Goal: Task Accomplishment & Management: Manage account settings

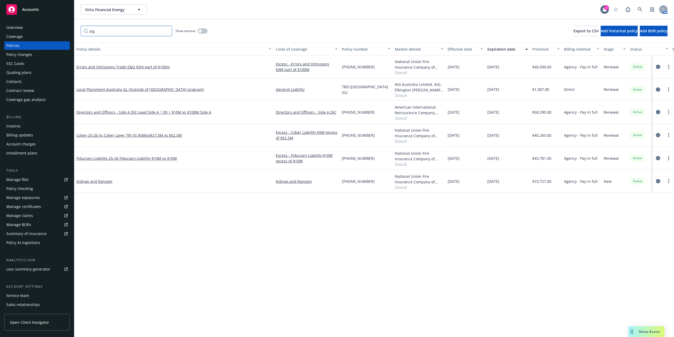
click at [110, 31] on input "aig" at bounding box center [127, 31] width 92 height 11
paste input "ANV160982A"
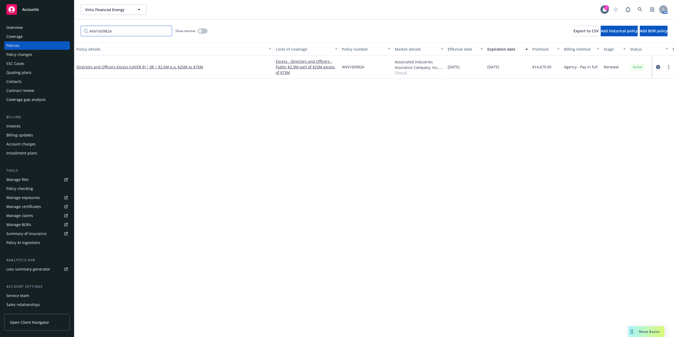
type input "ANV160982A"
drag, startPoint x: 109, startPoint y: 60, endPoint x: 107, endPoint y: 65, distance: 4.9
click at [107, 65] on link "Directors and Officers - Excess (LAYER 8) | 08 | $2.5M p.o. $25M xs $75M" at bounding box center [139, 66] width 127 height 5
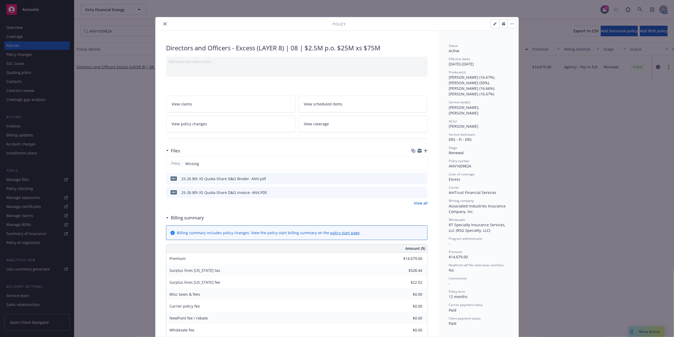
click at [424, 151] on icon "button" at bounding box center [426, 151] width 4 height 4
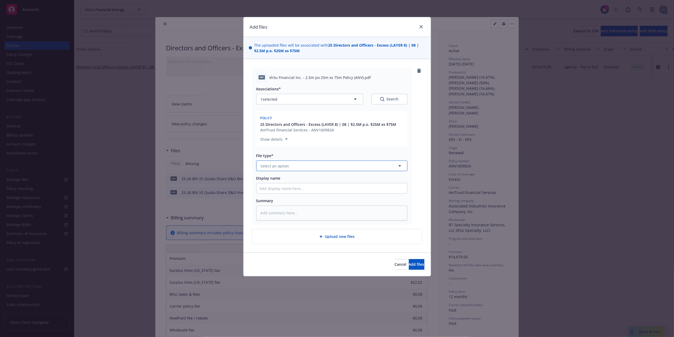
click at [296, 167] on button "Select an option" at bounding box center [331, 165] width 151 height 11
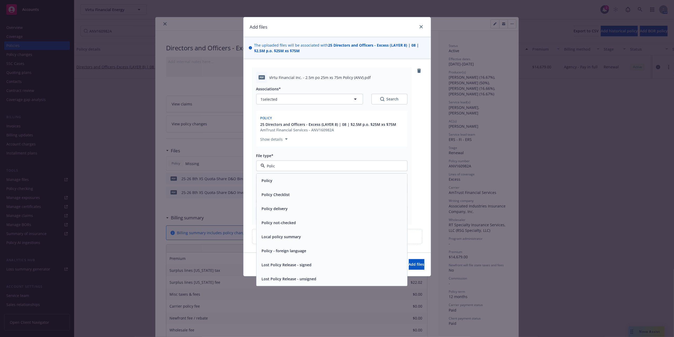
type input "Policy"
click at [295, 181] on div "Policy" at bounding box center [332, 180] width 144 height 8
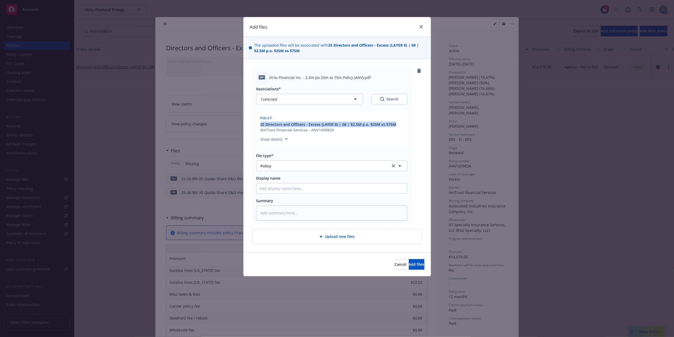
drag, startPoint x: 398, startPoint y: 122, endPoint x: 257, endPoint y: 126, distance: 141.1
click at [257, 126] on div "Policy 25 Directors and Officers - Excess (LAYER 8) | 08 | $2.5M p.o. $25M xs $…" at bounding box center [331, 129] width 151 height 36
copy span "25 Directors and Officers - Excess (LAYER 8) | 08 | $2.5M p.o. $25M xs $75M"
click at [297, 189] on input "Display name" at bounding box center [332, 188] width 151 height 10
paste input "25 Directors and Officers - Excess (LAYER 8) | 08 | $2.5M p.o. $25M xs $75M"
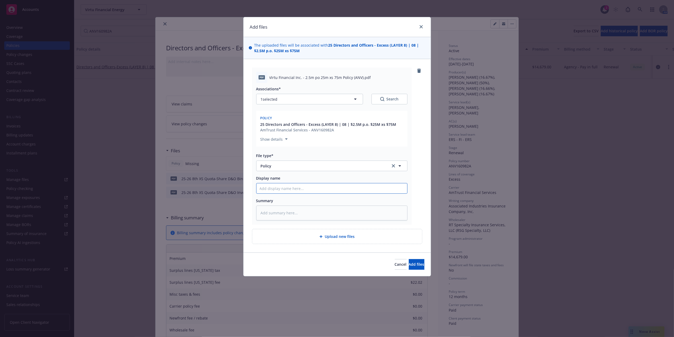
type textarea "x"
type input "25 Directors and Officers - Excess (LAYER 8) | 08 | $2.5M p.o. $25M xs $75M"
type textarea "x"
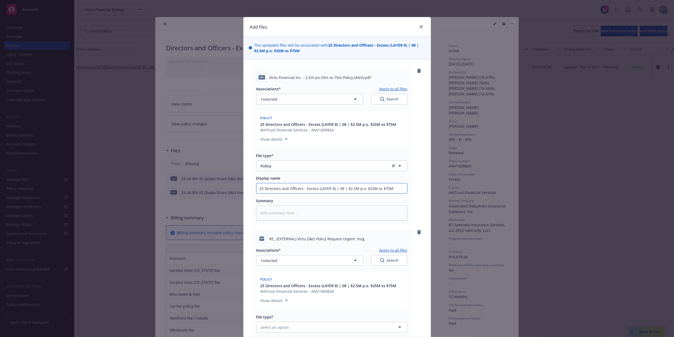
scroll to position [101, 0]
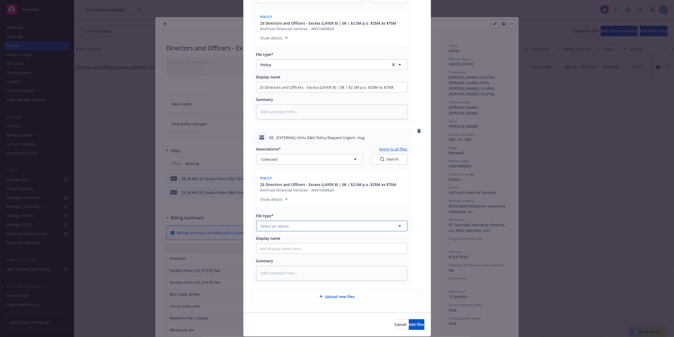
click at [312, 225] on button "Select an option" at bounding box center [331, 225] width 151 height 11
type input "p"
type input "email"
click at [278, 239] on div "Email" at bounding box center [332, 241] width 144 height 8
drag, startPoint x: 395, startPoint y: 185, endPoint x: 242, endPoint y: 182, distance: 153.5
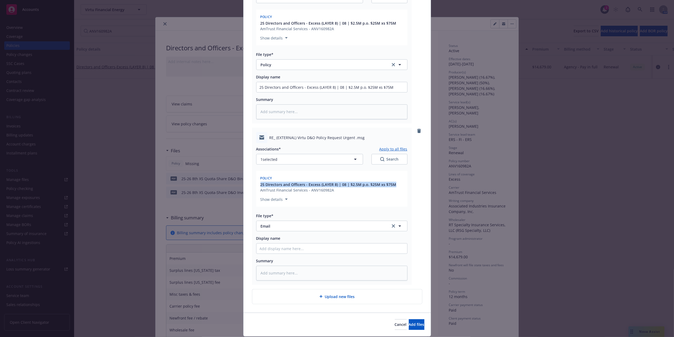
click at [244, 182] on div "pdf Virtu Financial Inc. - 2.5m po 25m xs 75m Policy (ANV).pdf Associations* Ap…" at bounding box center [337, 135] width 187 height 354
copy span "25 Directors and Officers - Excess (LAYER 8) | 08 | $2.5M p.o. $25M xs $75M"
click at [319, 250] on input "Display name" at bounding box center [332, 248] width 151 height 10
paste input "25 Directors and Officers - Excess (LAYER 8) | 08 | $2.5M p.o. $25M xs $75M"
type textarea "x"
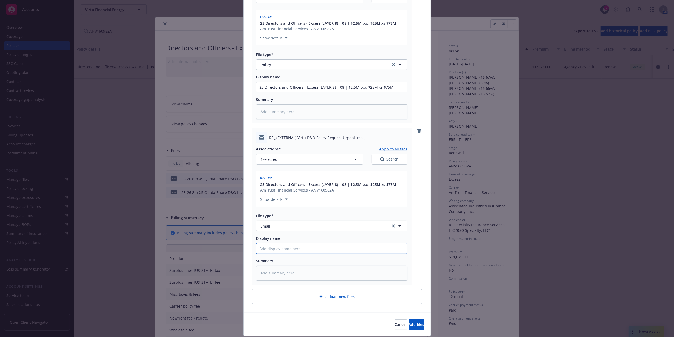
type input "25 Directors and Officers - Excess (LAYER 8) | 08 | $2.5M p.o. $25M xs $75M"
type textarea "x"
type input "em"
type textarea "x"
type input "ema"
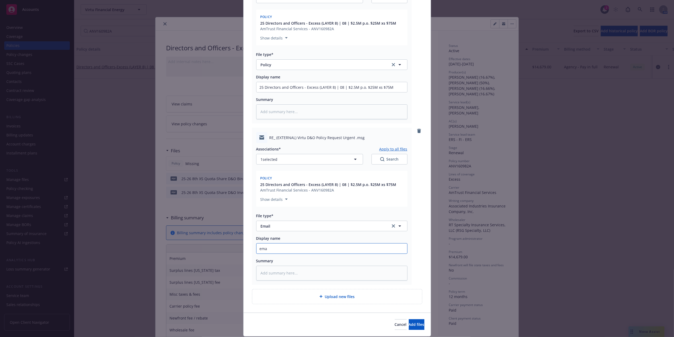
type textarea "x"
type input "emai"
type textarea "x"
type input "email"
type textarea "x"
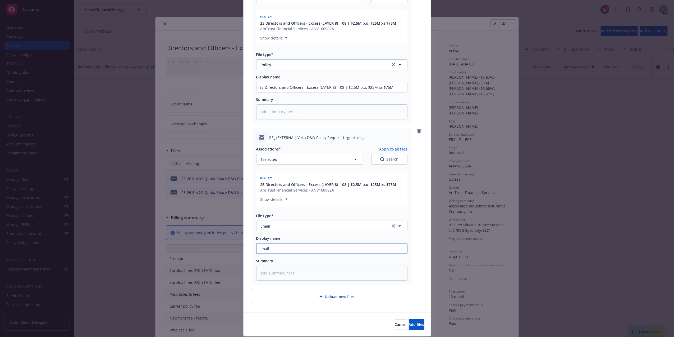
type input "emai"
type textarea "x"
type input "ema"
type textarea "x"
type input "em"
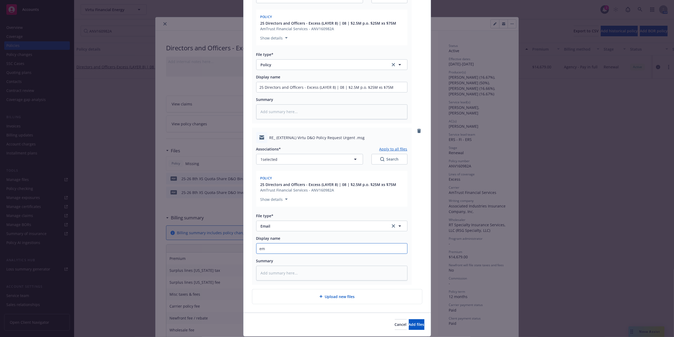
type textarea "x"
type input "e"
type textarea "x"
type input "P"
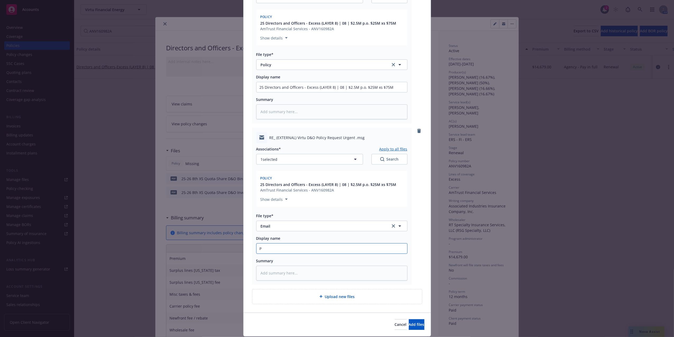
type textarea "x"
type input "Po"
type textarea "x"
type input "Pol"
type textarea "x"
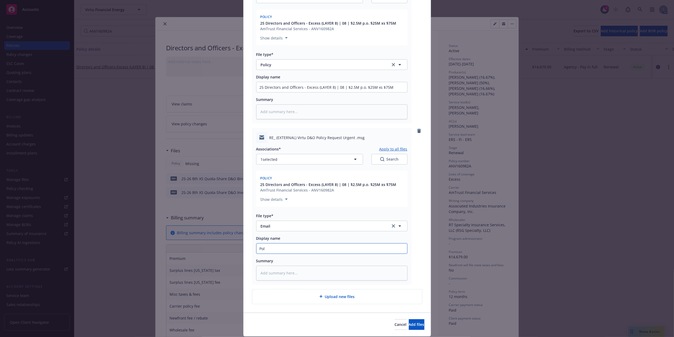
type input "Poli"
type textarea "x"
type input "Polic"
type textarea "x"
type input "Policy"
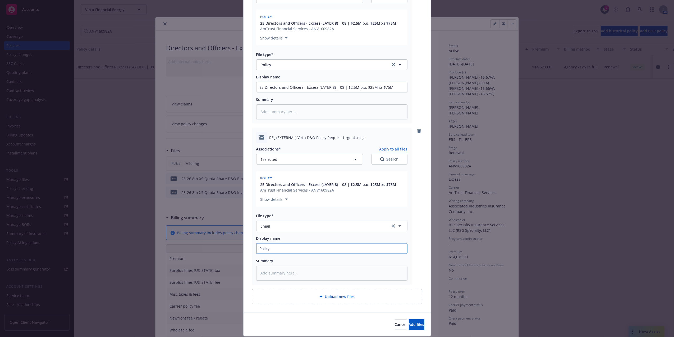
type textarea "x"
type input "Policy"
type textarea "x"
type input "Policy E"
type textarea "x"
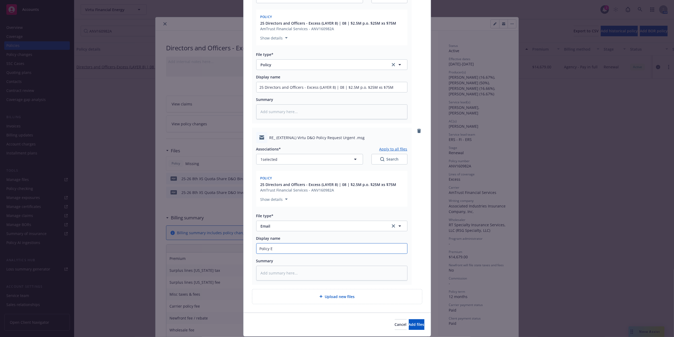
type input "Policy"
type textarea "x"
type input "Policy r"
type textarea "x"
type input "Policy re"
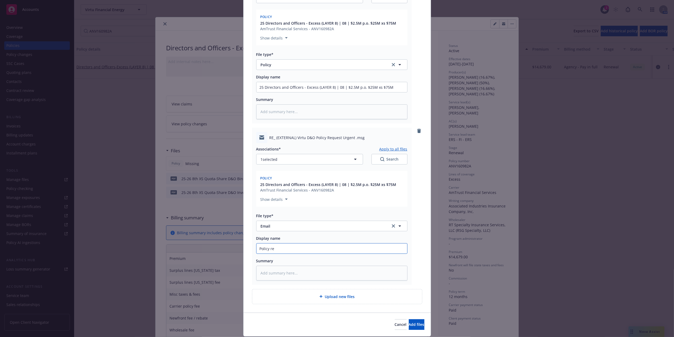
type textarea "x"
type input "Policy rec"
type textarea "x"
type input "Policy recv"
type textarea "x"
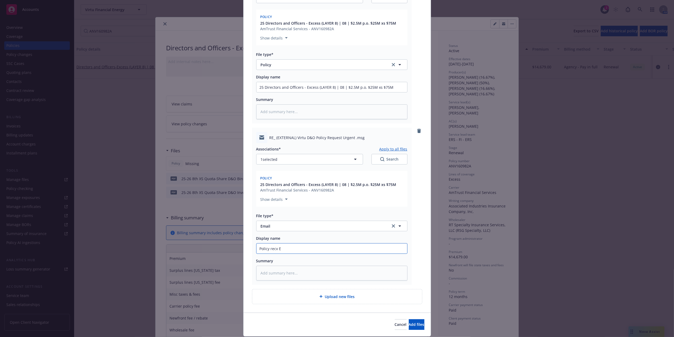
type input "Policy recv Em"
type textarea "x"
type input "Policy recv Emai"
type textarea "x"
type input "Policy recv Email"
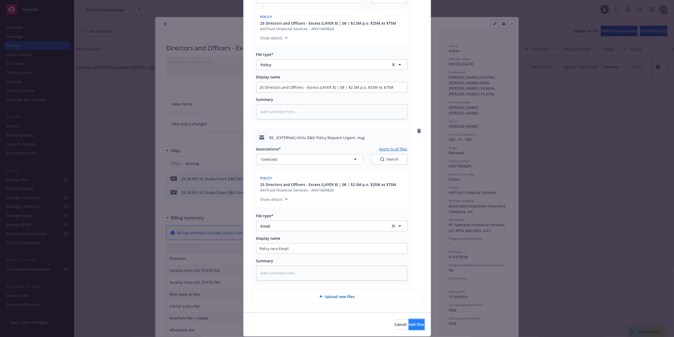
click at [409, 325] on span "Add files" at bounding box center [417, 323] width 16 height 5
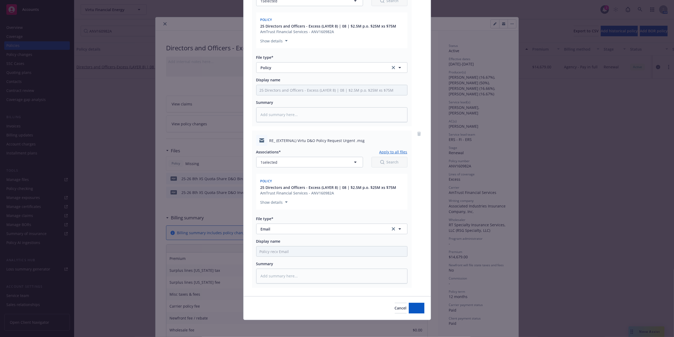
scroll to position [98, 0]
type textarea "x"
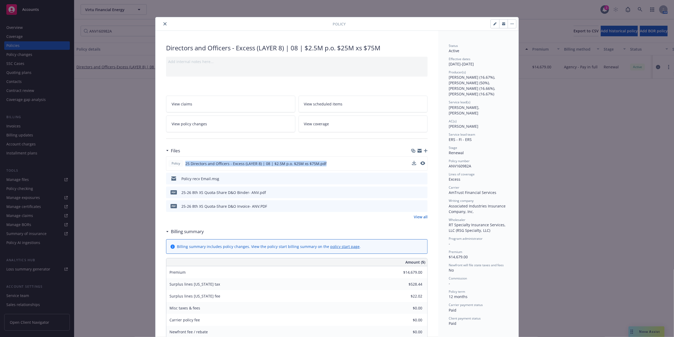
drag, startPoint x: 321, startPoint y: 162, endPoint x: 180, endPoint y: 169, distance: 141.5
click at [180, 169] on div "Policy 25 Directors and Officers - Excess (LAYER 8) | 08 | $2.5M p.o. $25M xs $…" at bounding box center [297, 163] width 262 height 14
copy div "25 Directors and Officers - Excess (LAYER 8) | 08 | $2.5M p.o. $25M xs $75M.pdf"
click at [265, 163] on span "25 Directors and Officers - Excess (LAYER 8) | 08 | $2.5M p.o. $25M xs $75M.pdf" at bounding box center [255, 164] width 141 height 6
click at [270, 162] on span "25 Directors and Officers - Excess (LAYER 8) | 08 | $2.5M p.o. $25M xs $75M.pdf" at bounding box center [255, 164] width 141 height 6
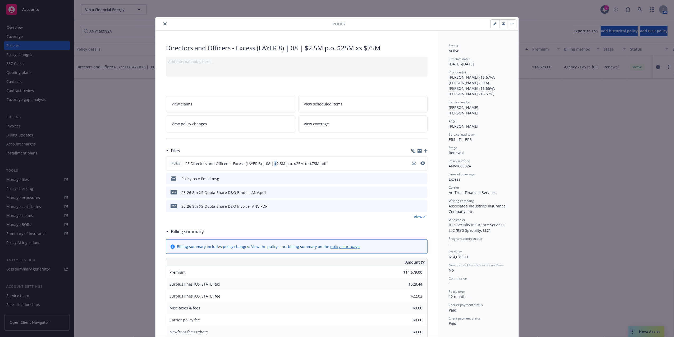
click at [270, 162] on span "25 Directors and Officers - Excess (LAYER 8) | 08 | $2.5M p.o. $25M xs $75M.pdf" at bounding box center [255, 164] width 141 height 6
copy div "25 Directors and Officers - Excess (LAYER 8) | 08 | $2.5M p.o. $25M xs $75M.pdf"
drag, startPoint x: 162, startPoint y: 22, endPoint x: 157, endPoint y: 26, distance: 6.8
click at [164, 22] on icon "close" at bounding box center [165, 23] width 3 height 3
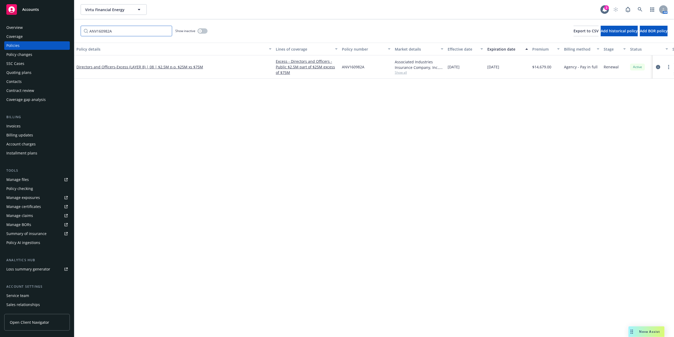
click at [133, 36] on input "ANV160982A" at bounding box center [127, 31] width 92 height 11
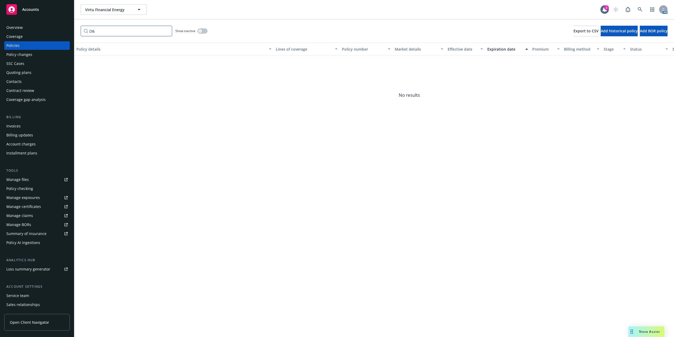
type input "D"
